Goal: Task Accomplishment & Management: Manage account settings

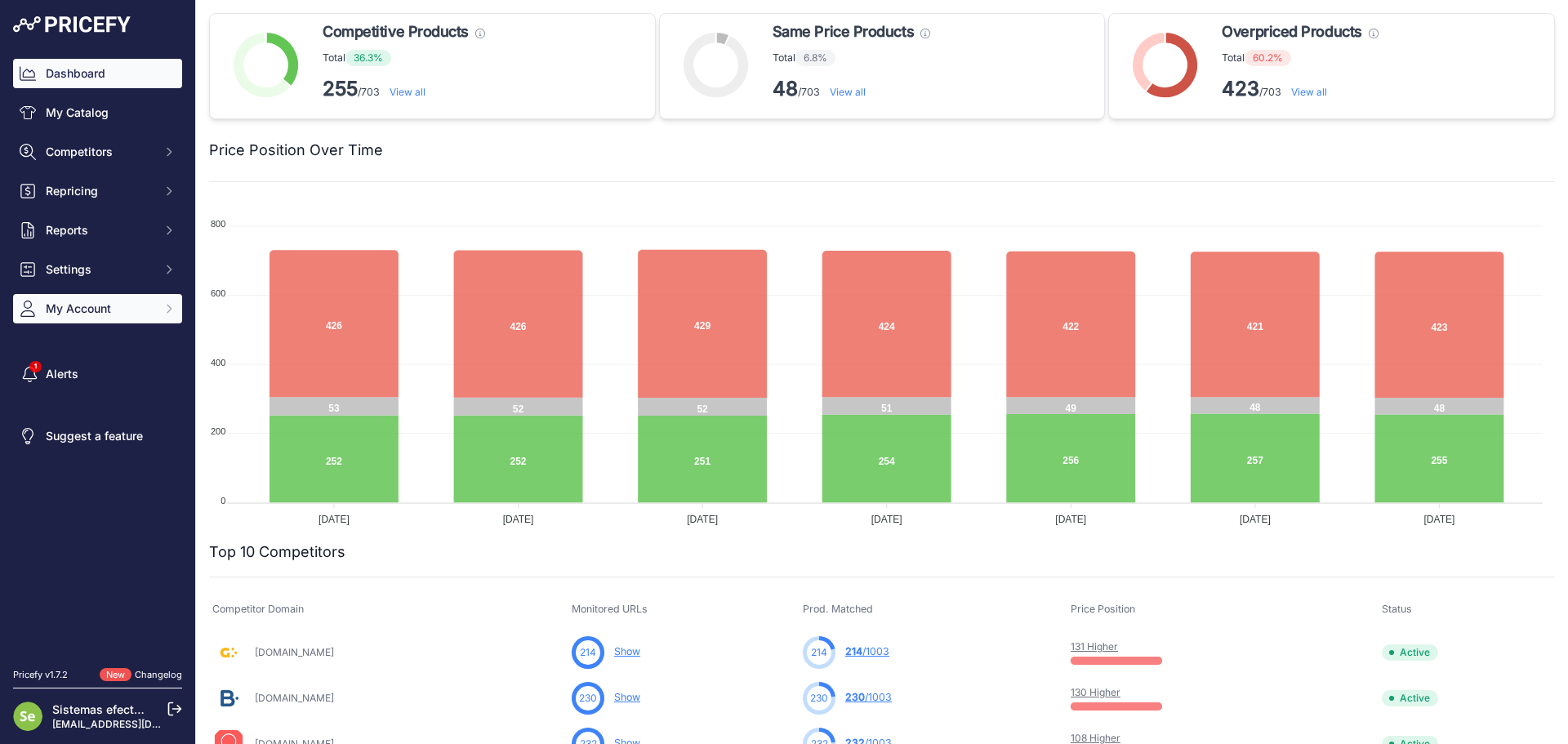
click at [127, 306] on span "My Account" at bounding box center [99, 309] width 107 height 17
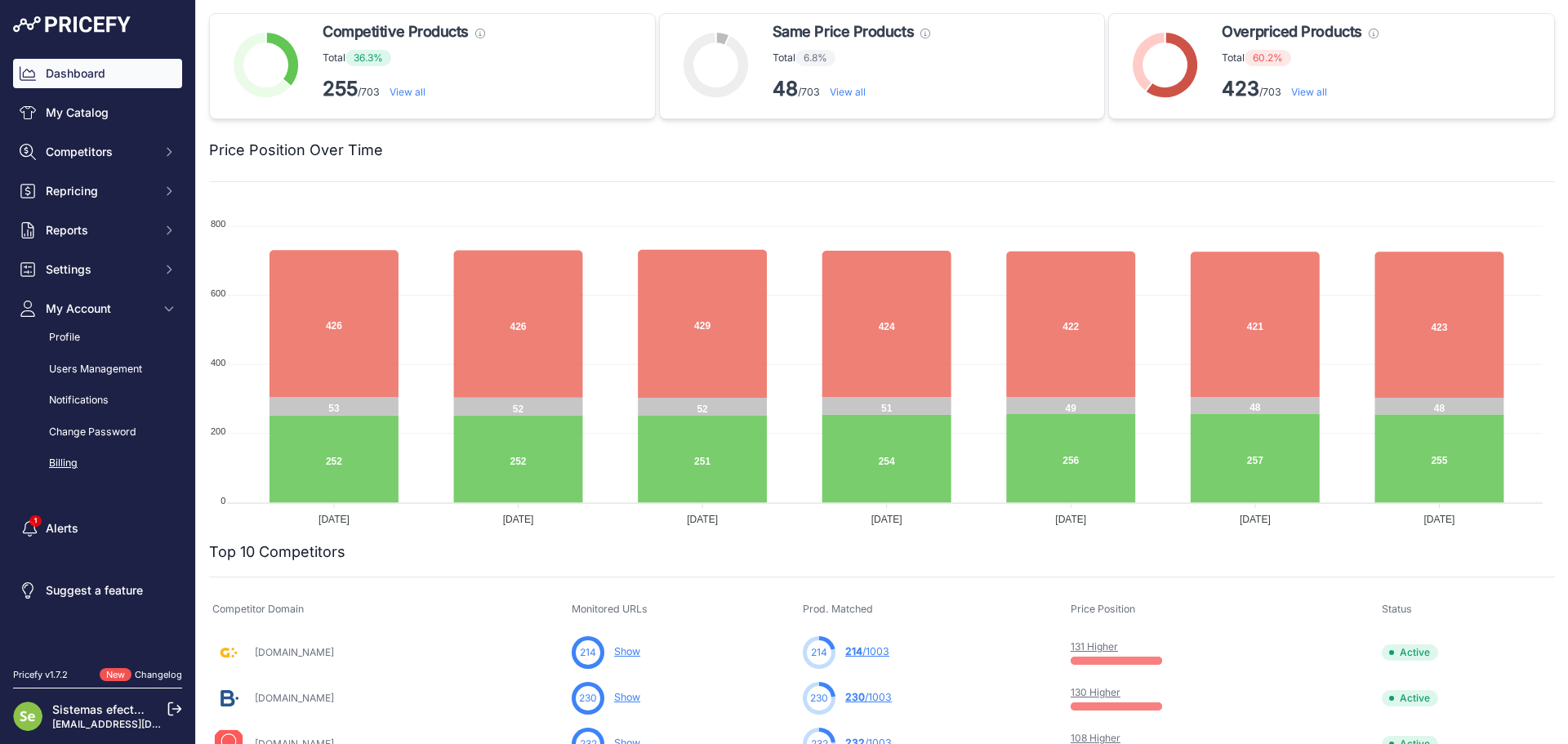
click at [89, 455] on link "Billing" at bounding box center [98, 463] width 169 height 28
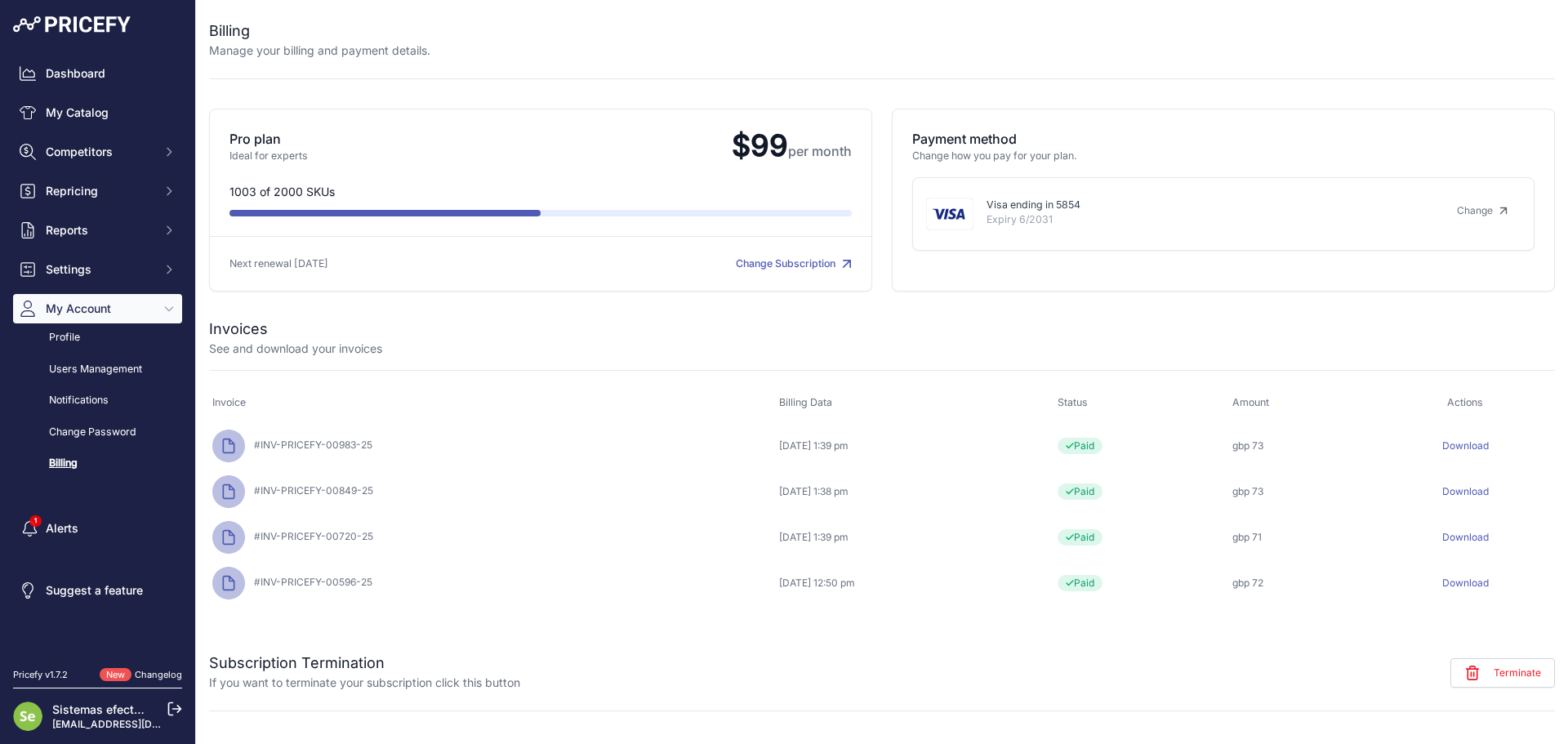
click at [1476, 445] on link "Download" at bounding box center [1465, 445] width 47 height 13
click at [178, 705] on icon at bounding box center [175, 709] width 15 height 15
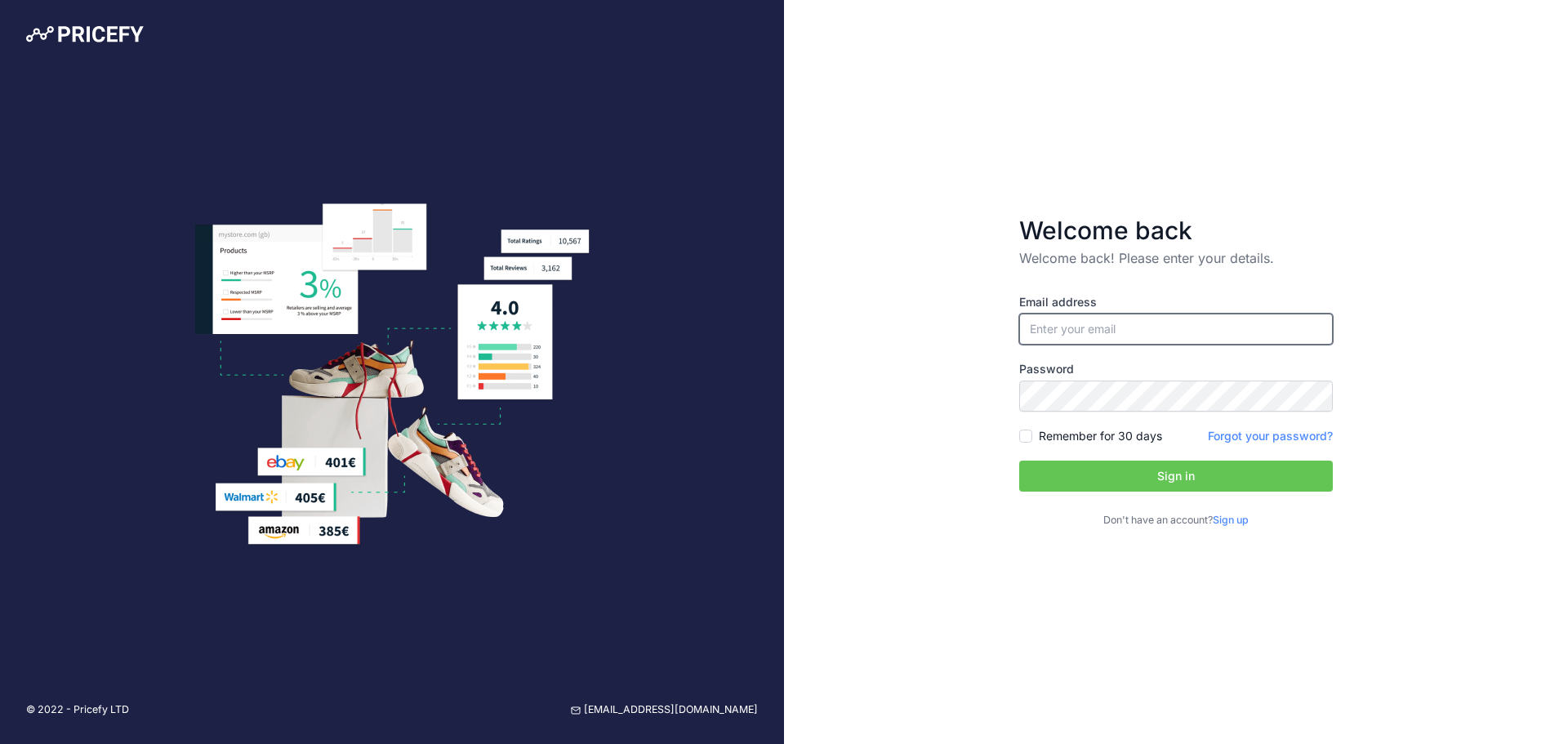
click at [1209, 330] on input "email" at bounding box center [1175, 328] width 313 height 31
type input "[EMAIL_ADDRESS][DOMAIN_NAME]"
click at [1160, 472] on button "Sign in" at bounding box center [1175, 475] width 313 height 31
